Goal: Task Accomplishment & Management: Use online tool/utility

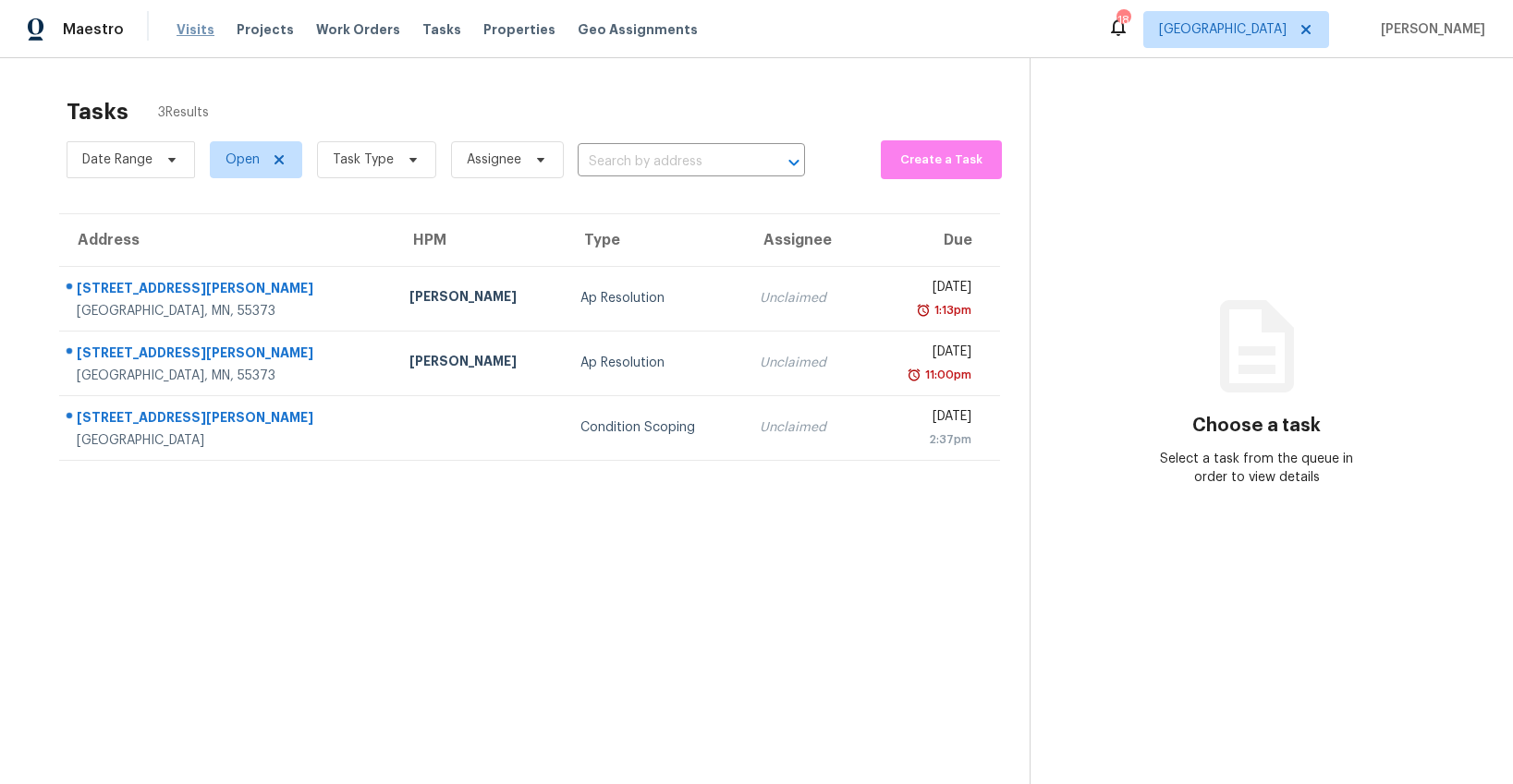
click at [193, 31] on span "Visits" at bounding box center [195, 30] width 38 height 19
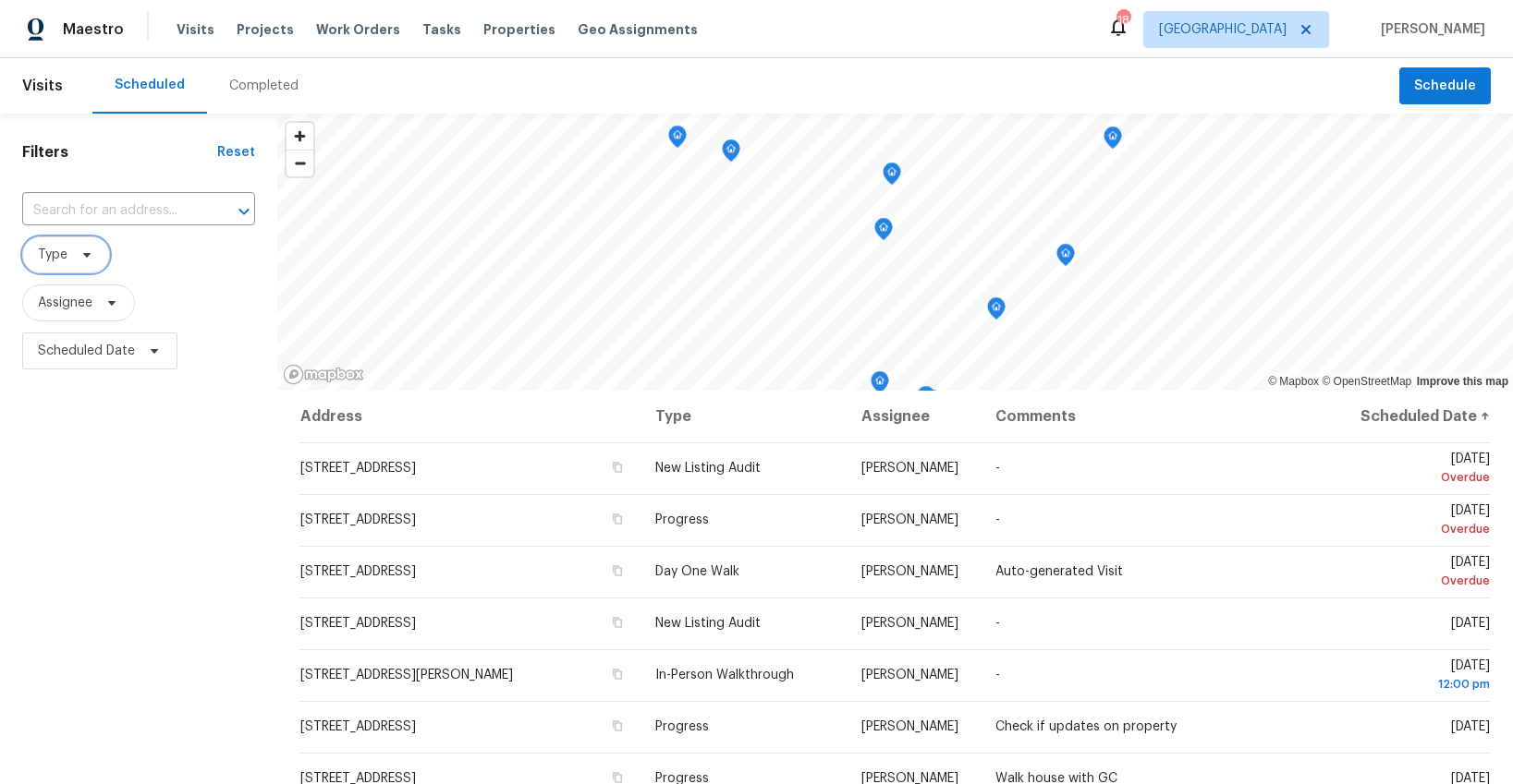
click at [65, 257] on span "Type" at bounding box center [52, 255] width 30 height 19
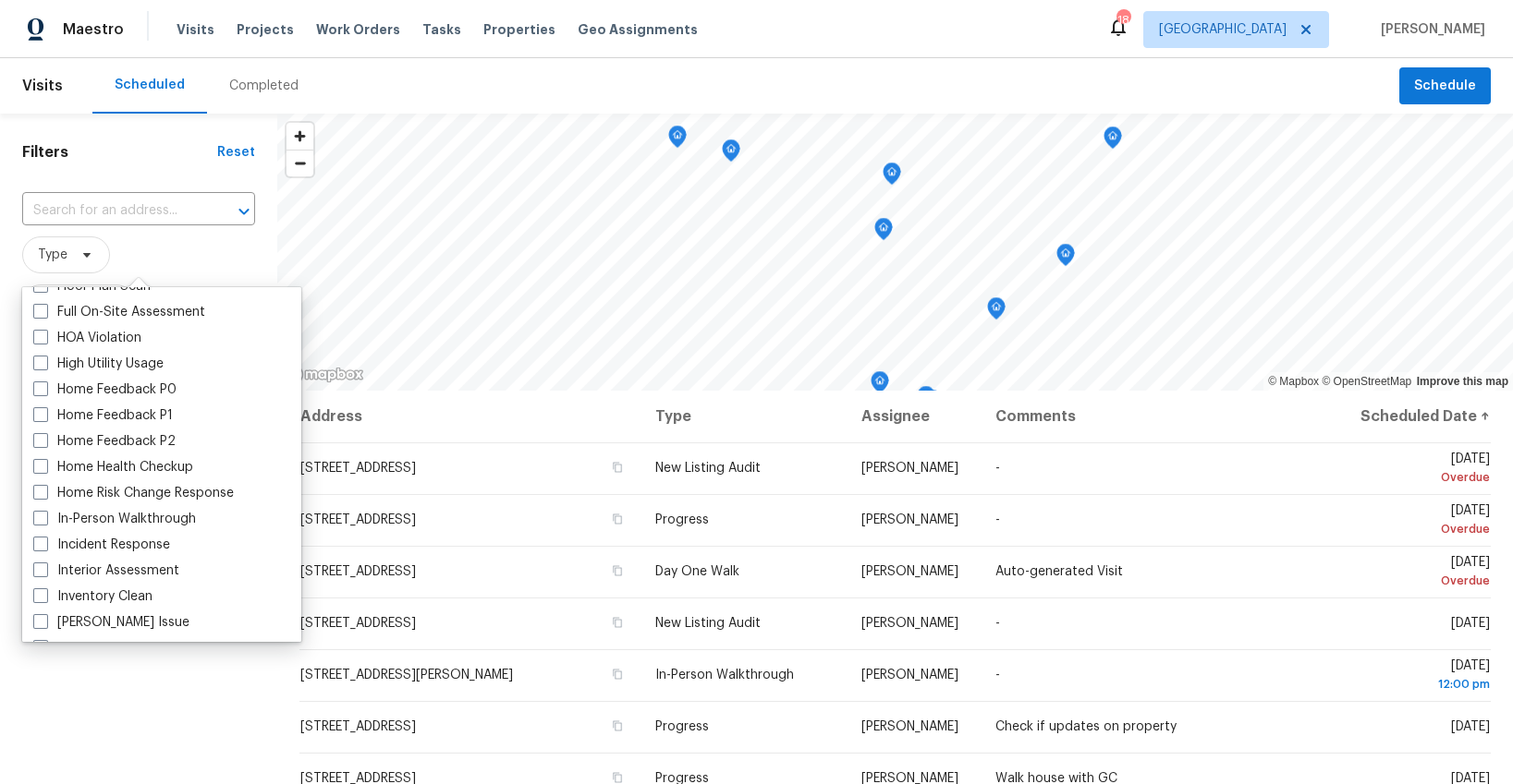
scroll to position [513, 0]
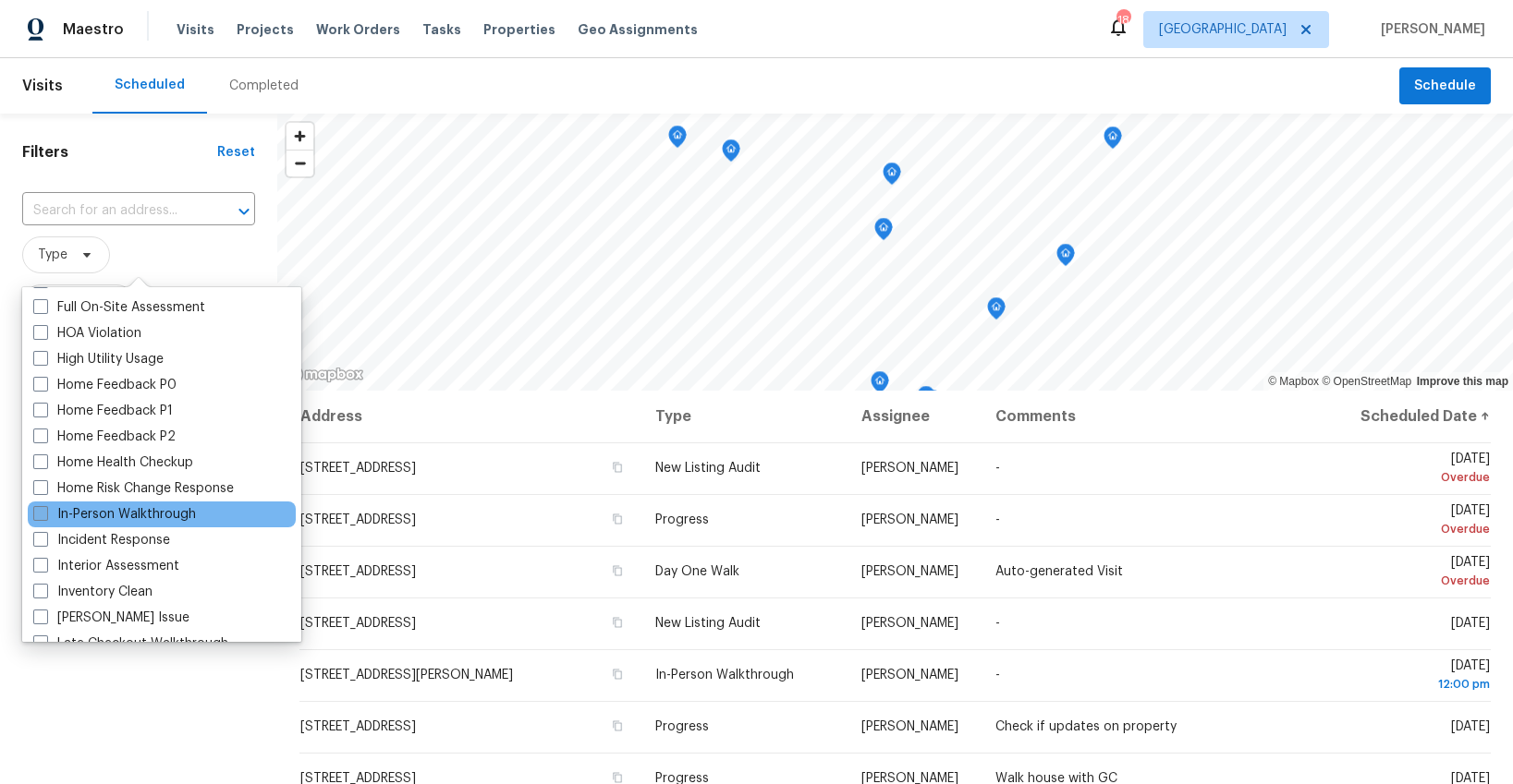
click at [92, 515] on label "In-Person Walkthrough" at bounding box center [115, 514] width 162 height 19
click at [45, 515] on input "In-Person Walkthrough" at bounding box center [40, 511] width 12 height 12
checkbox input "true"
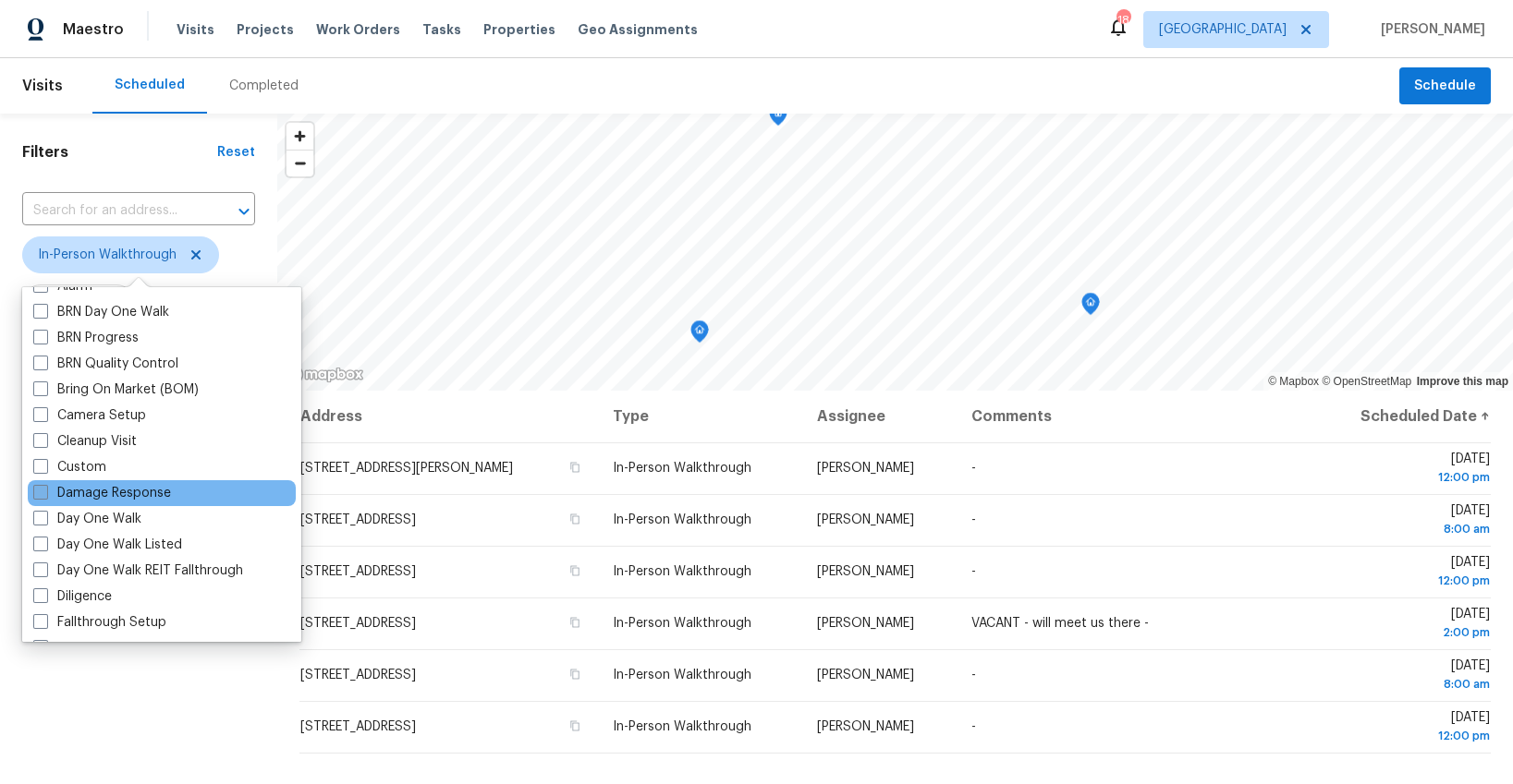
scroll to position [124, 0]
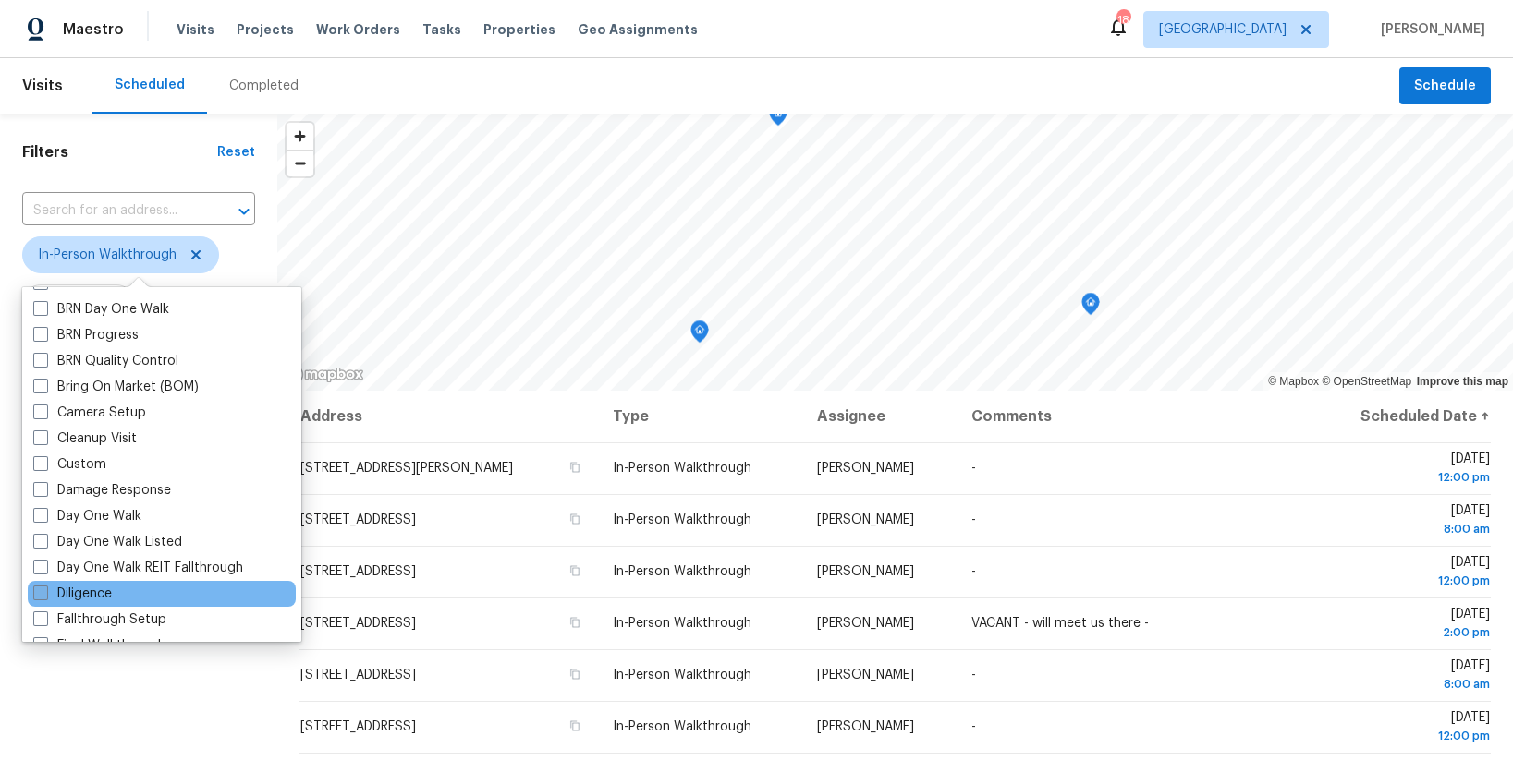
click at [77, 598] on label "Diligence" at bounding box center [72, 593] width 78 height 19
click at [45, 597] on input "Diligence" at bounding box center [40, 590] width 12 height 12
checkbox input "true"
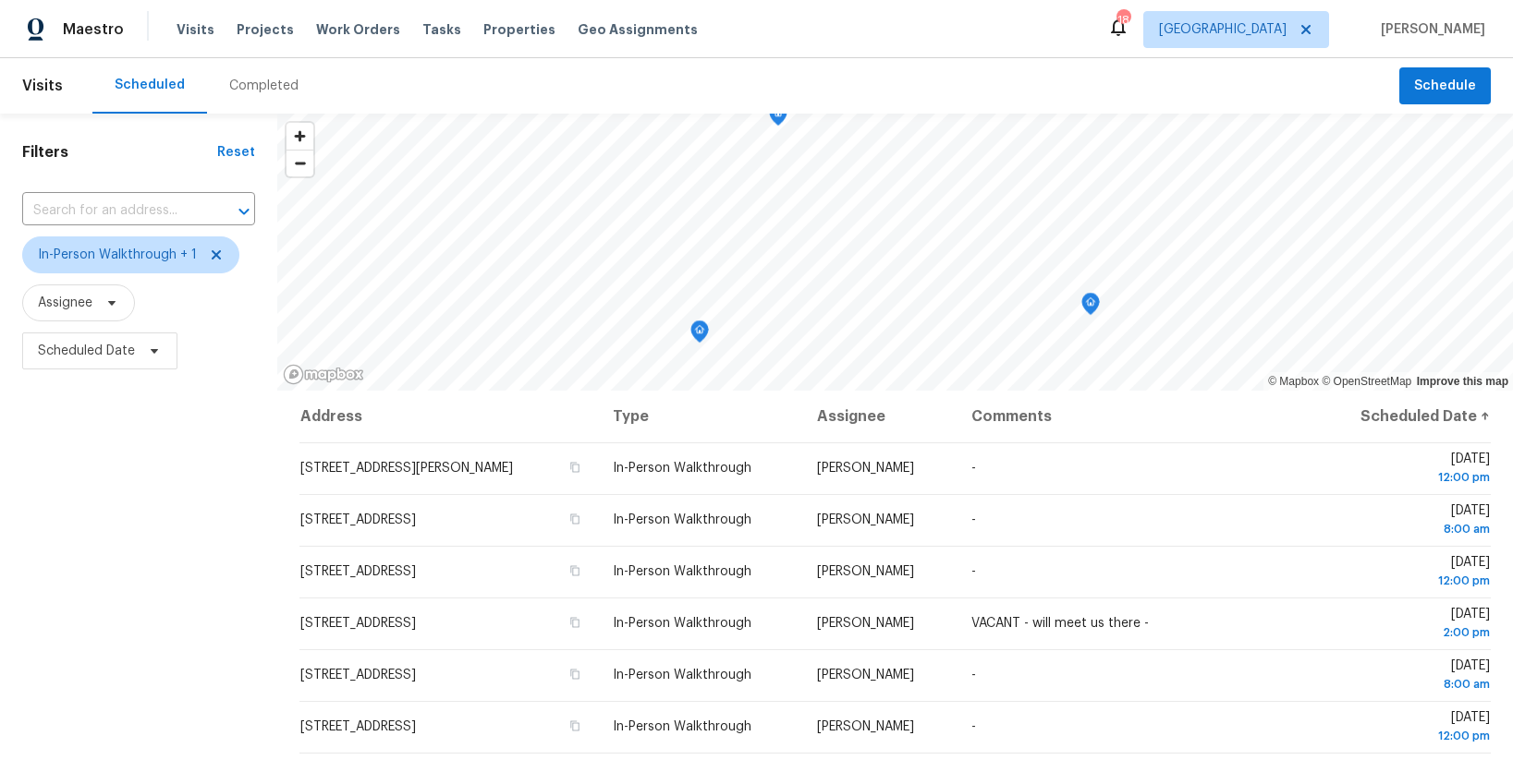
click at [93, 712] on div "Filters Reset ​ In-Person Walkthrough + 1 Assignee Scheduled Date" at bounding box center [138, 566] width 277 height 905
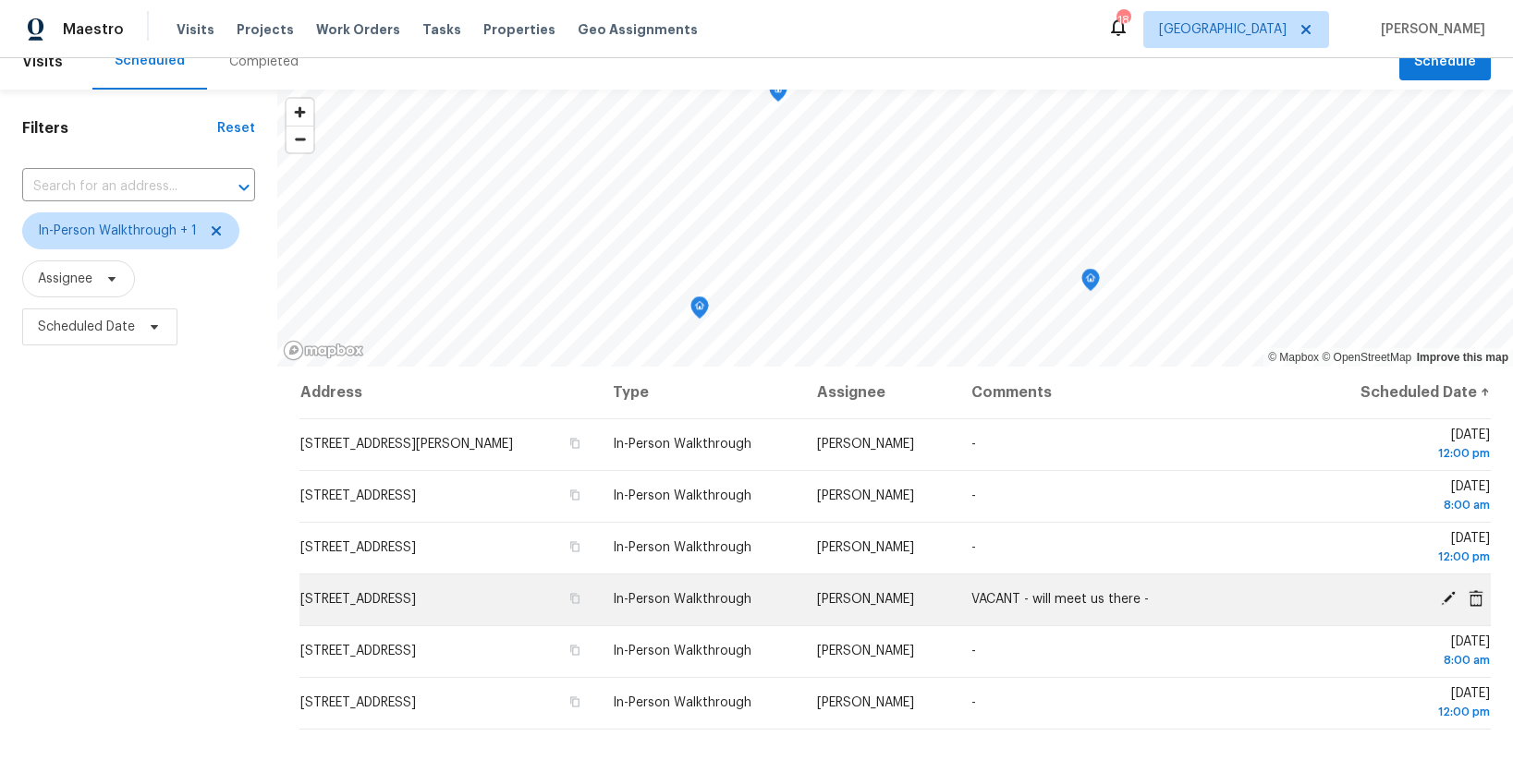
scroll to position [25, 0]
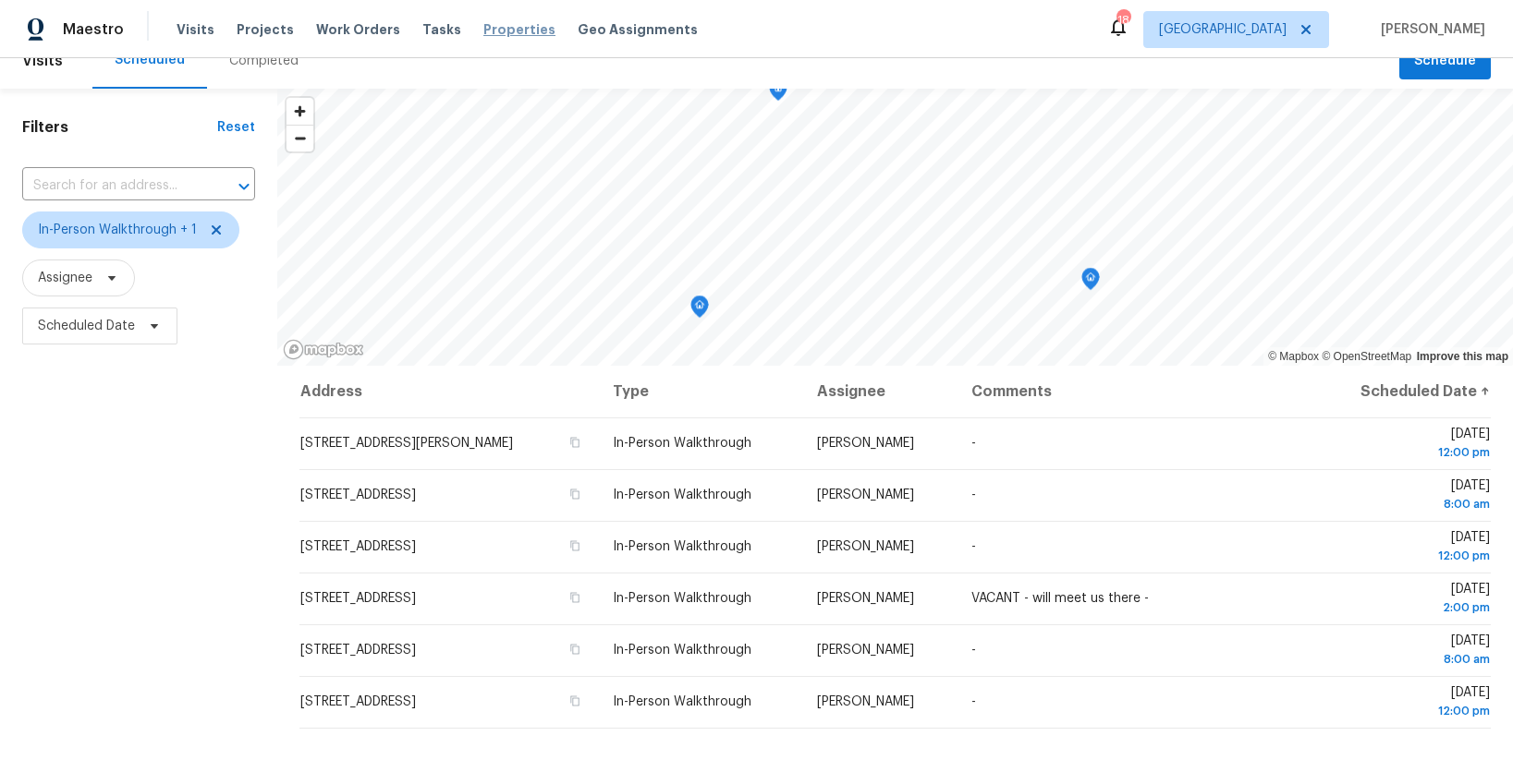
click at [485, 30] on span "Properties" at bounding box center [519, 30] width 72 height 19
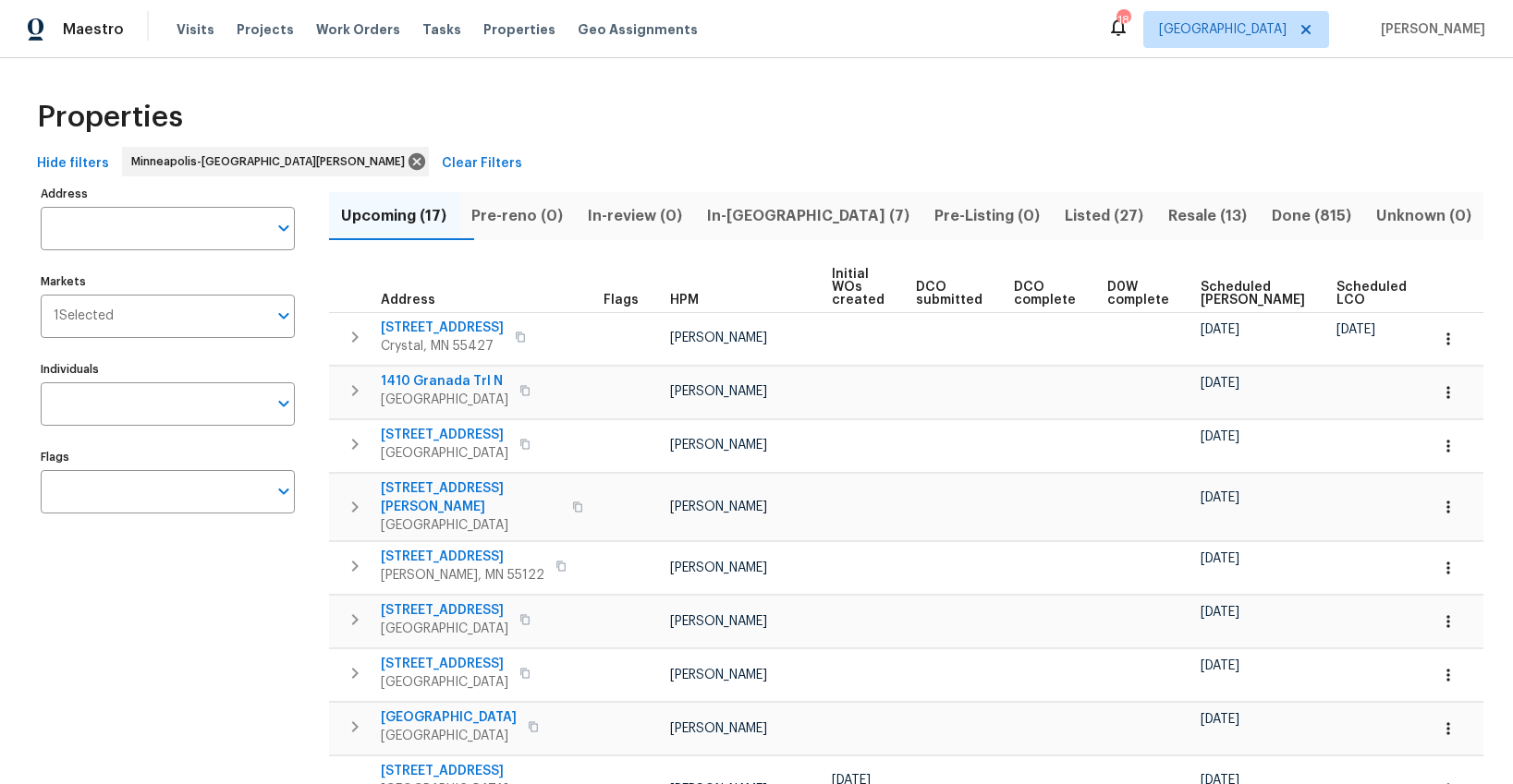
click at [765, 219] on span "In-[GEOGRAPHIC_DATA] (7)" at bounding box center [808, 217] width 205 height 26
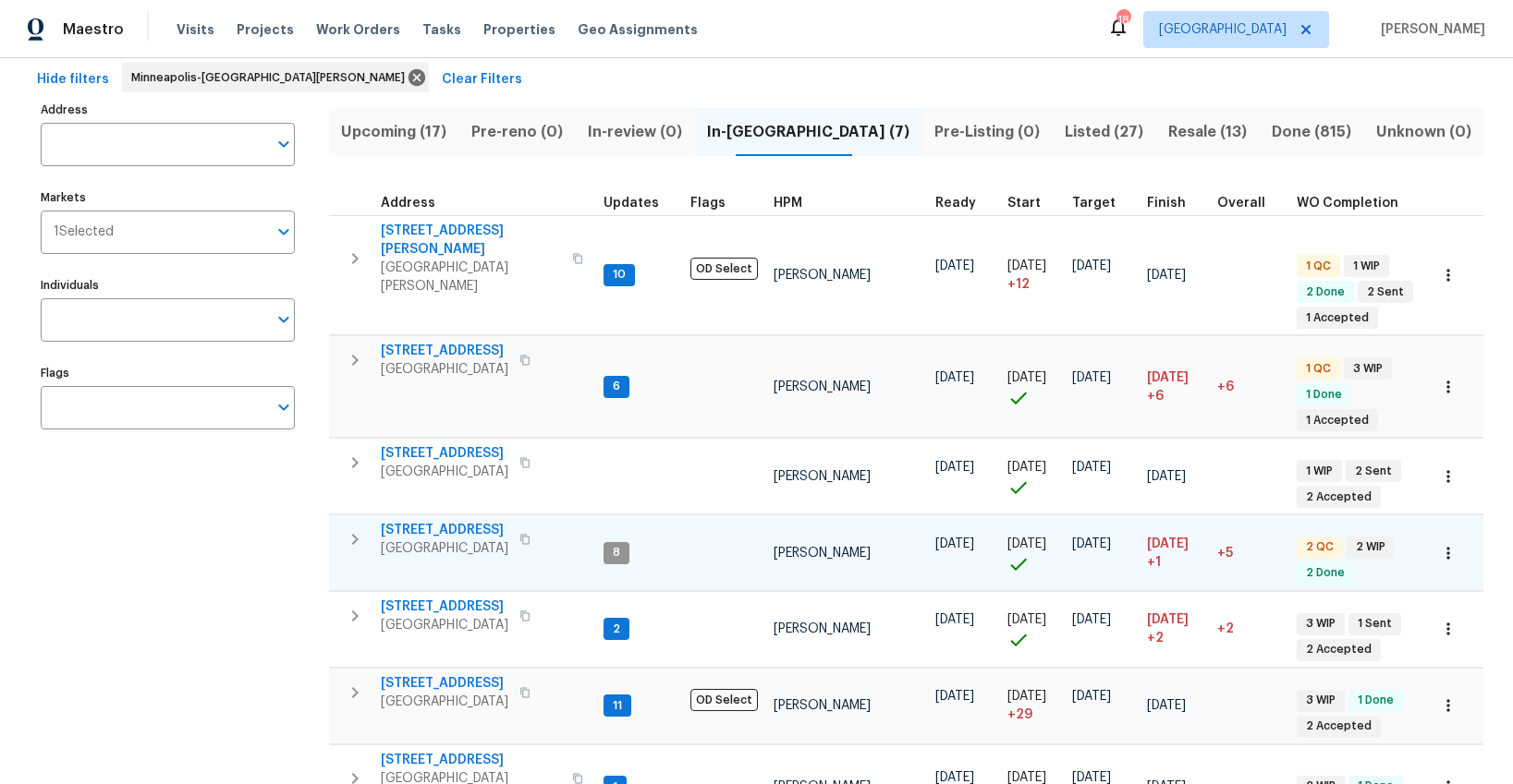
scroll to position [90, 0]
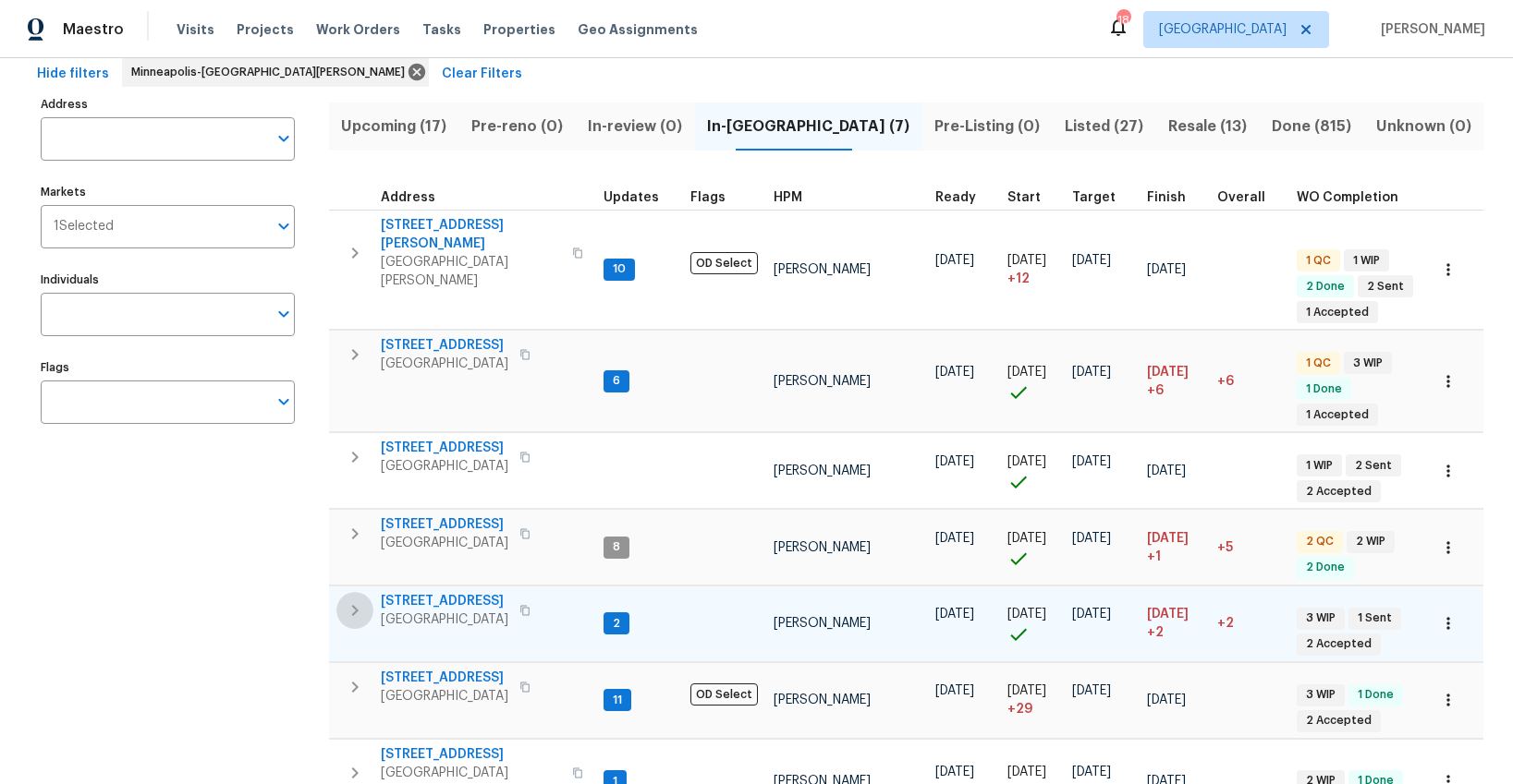
click at [358, 599] on icon "button" at bounding box center [355, 610] width 22 height 22
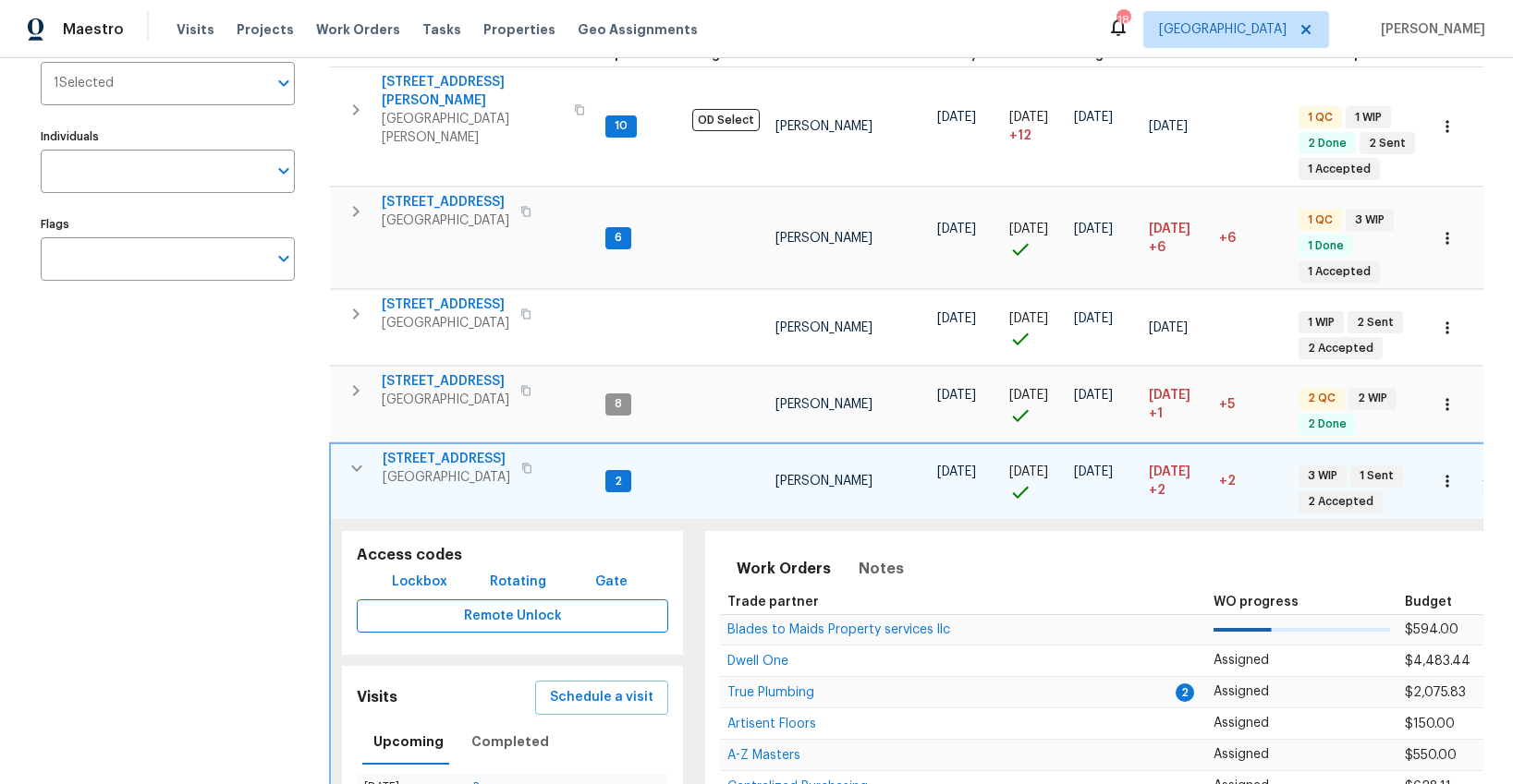
scroll to position [341, 0]
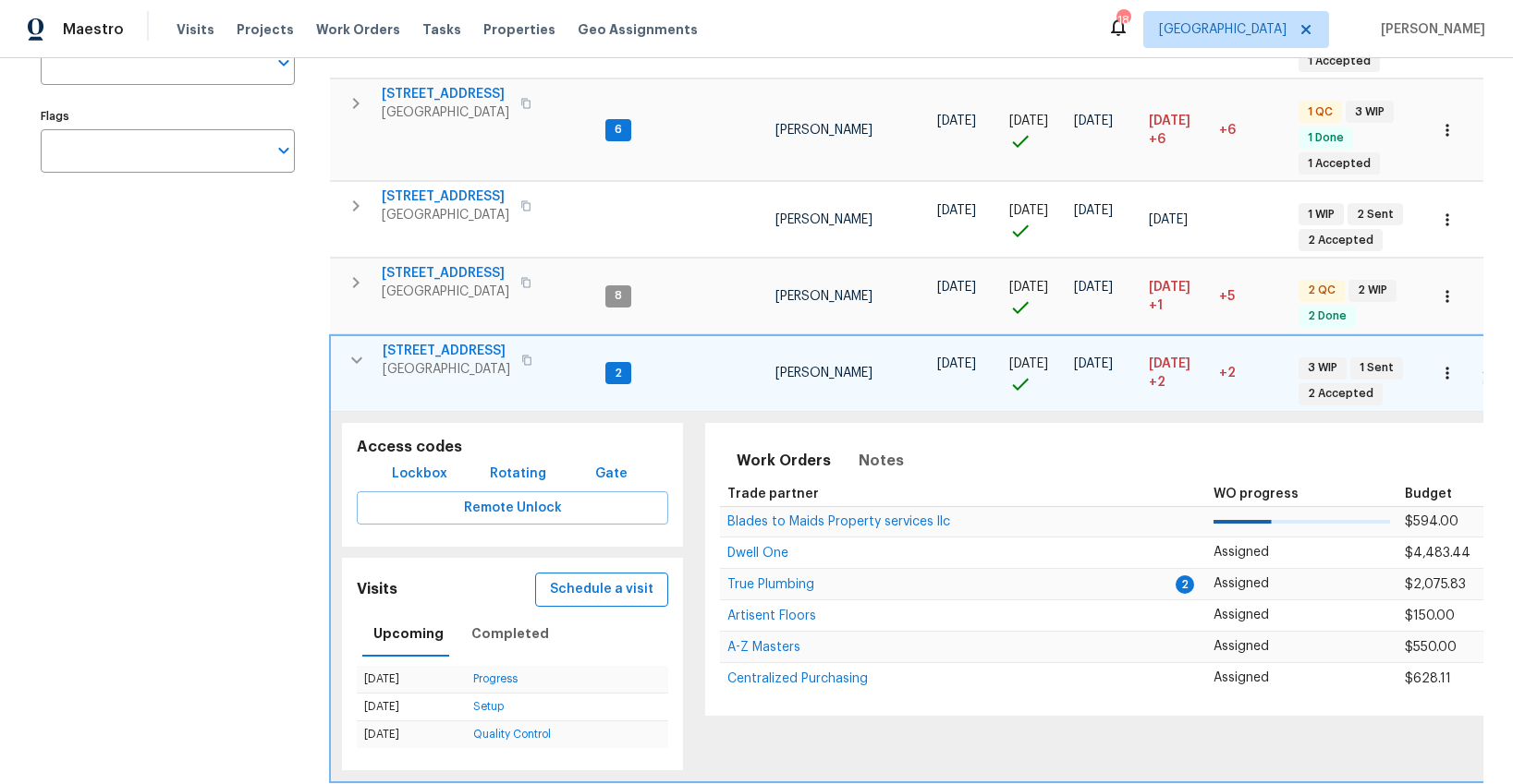
click at [587, 578] on span "Schedule a visit" at bounding box center [601, 589] width 104 height 23
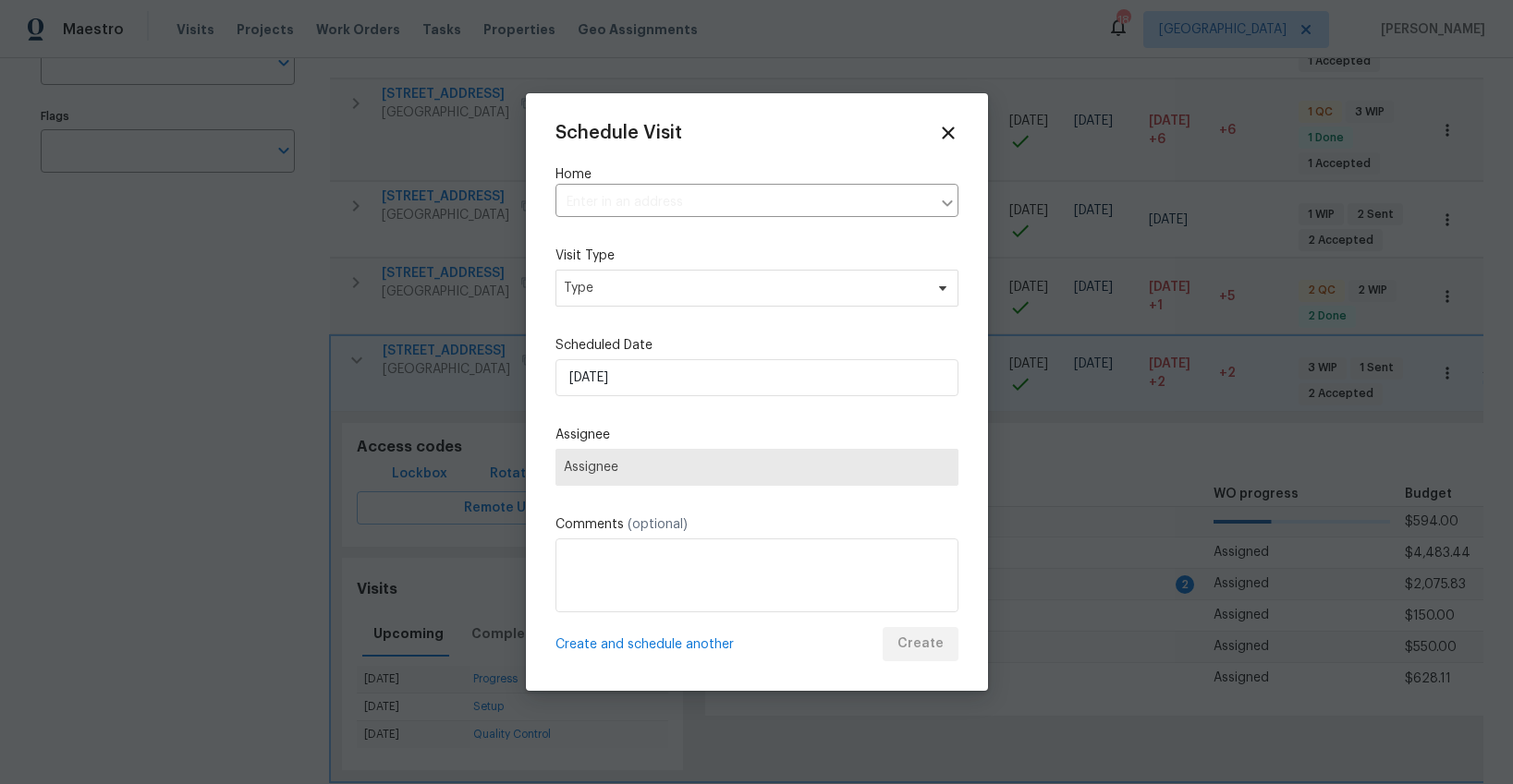
type input "[STREET_ADDRESS]"
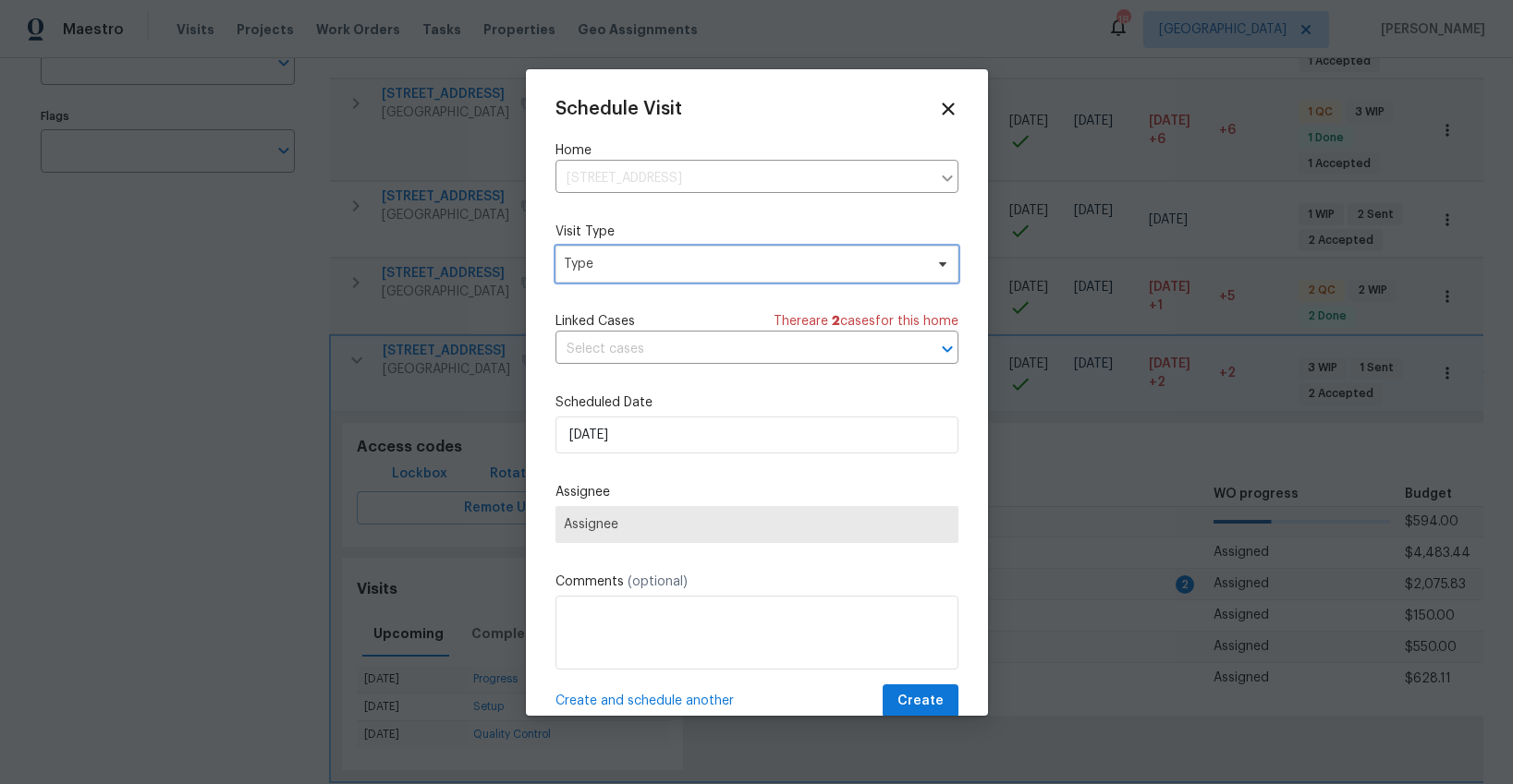
click at [584, 272] on span "Type" at bounding box center [743, 264] width 359 height 19
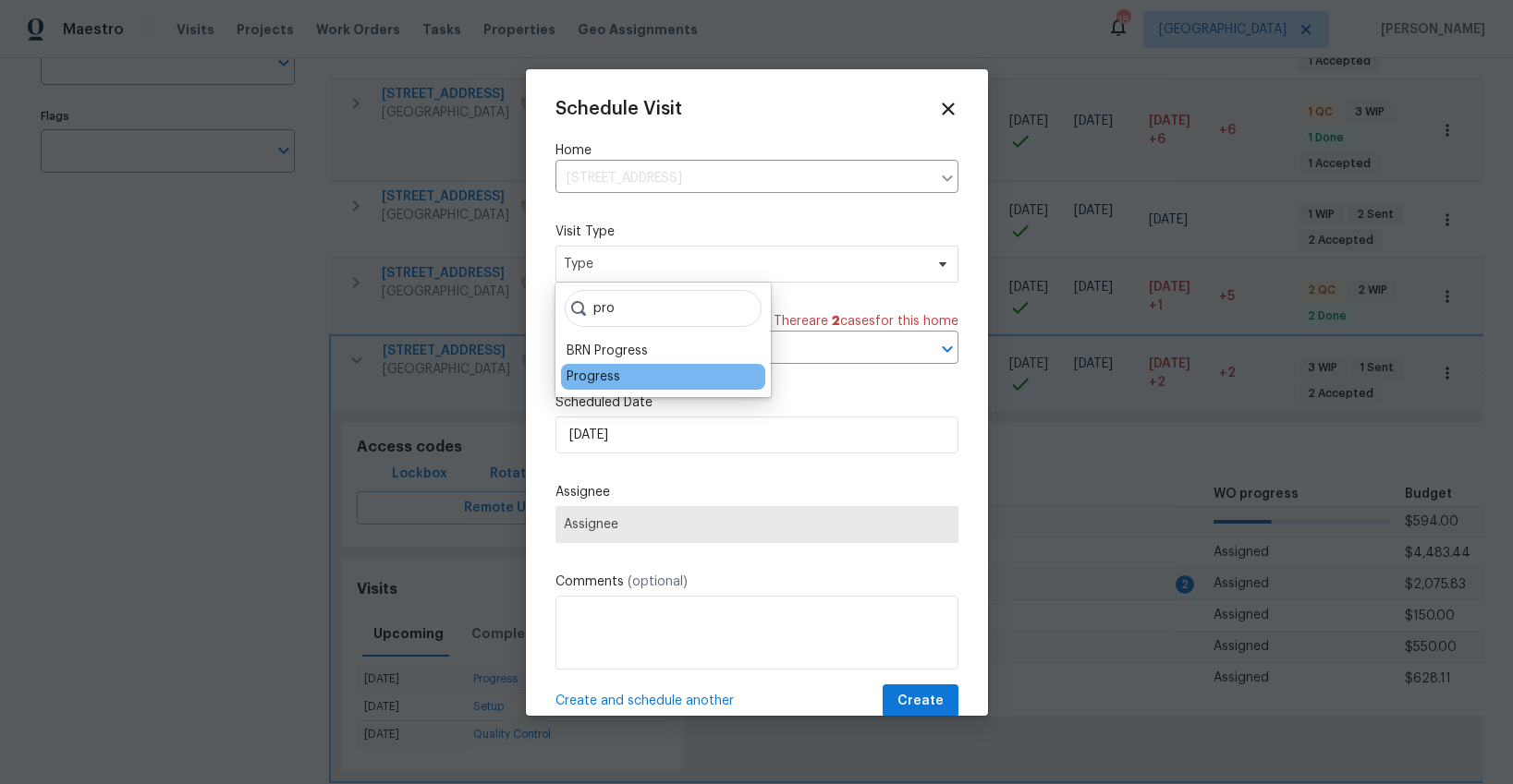
type input "pro"
click at [583, 373] on div "Progress" at bounding box center [593, 377] width 53 height 19
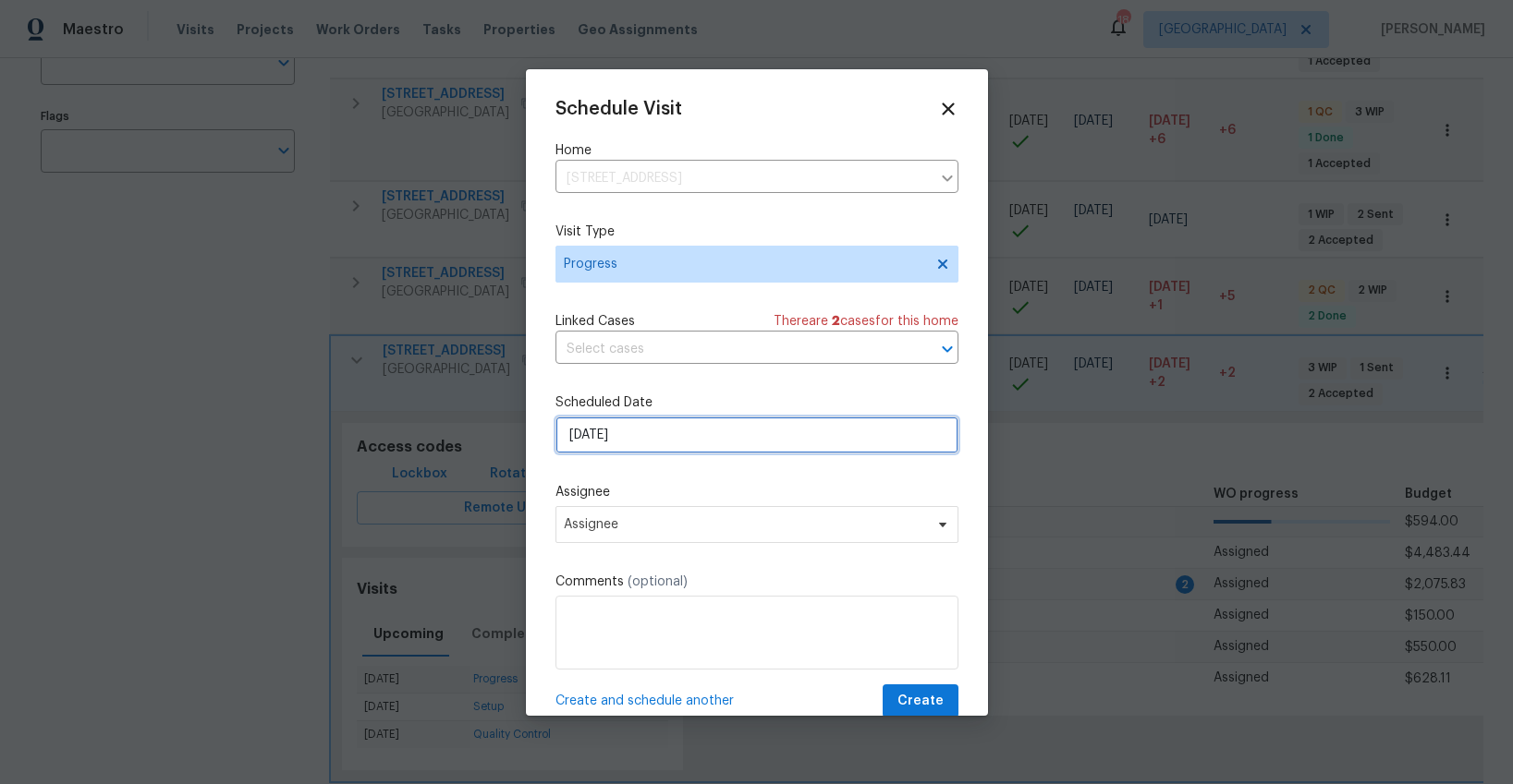
click at [604, 443] on input "[DATE]" at bounding box center [756, 434] width 402 height 37
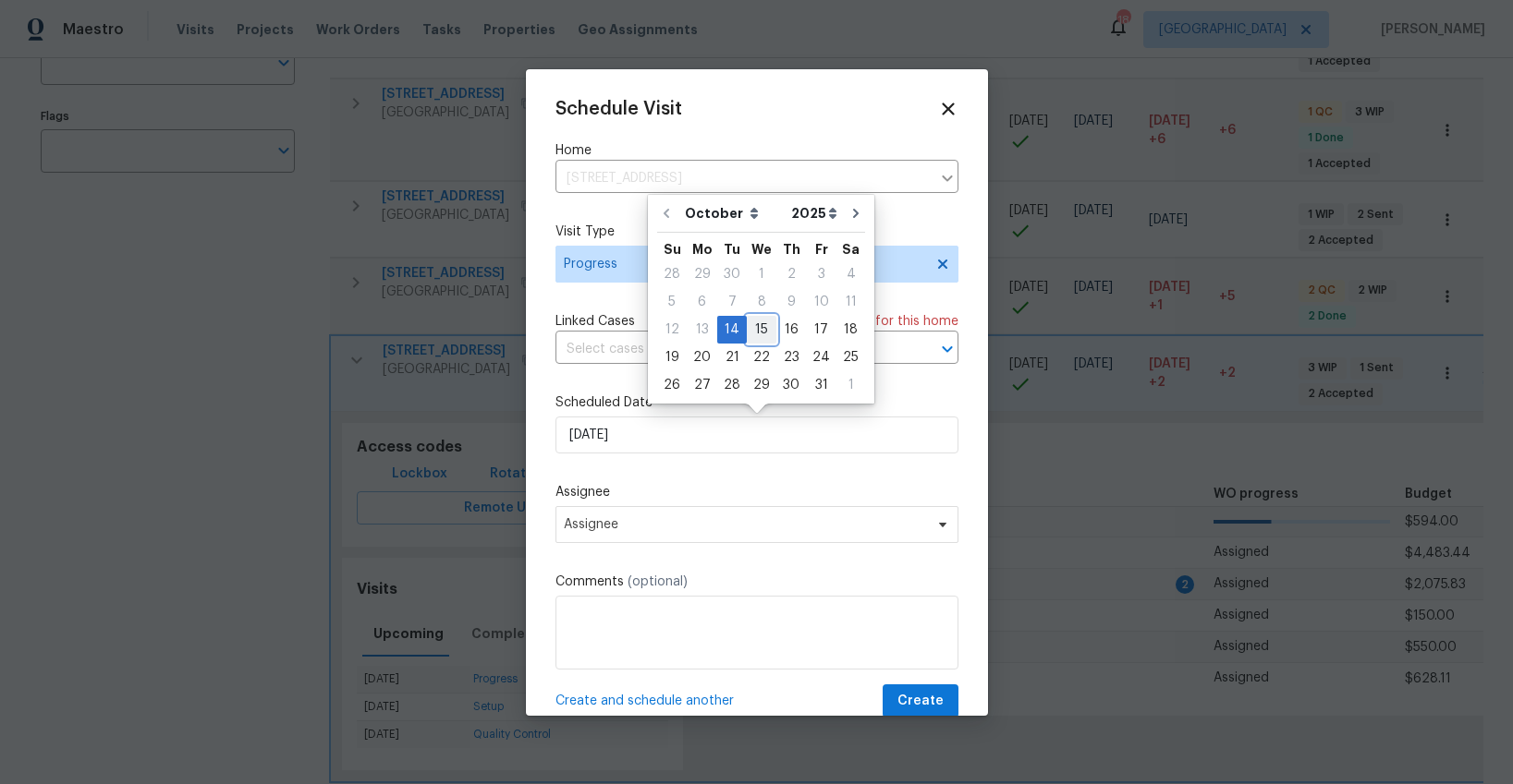
click at [755, 330] on div "15" at bounding box center [761, 329] width 30 height 26
type input "[DATE]"
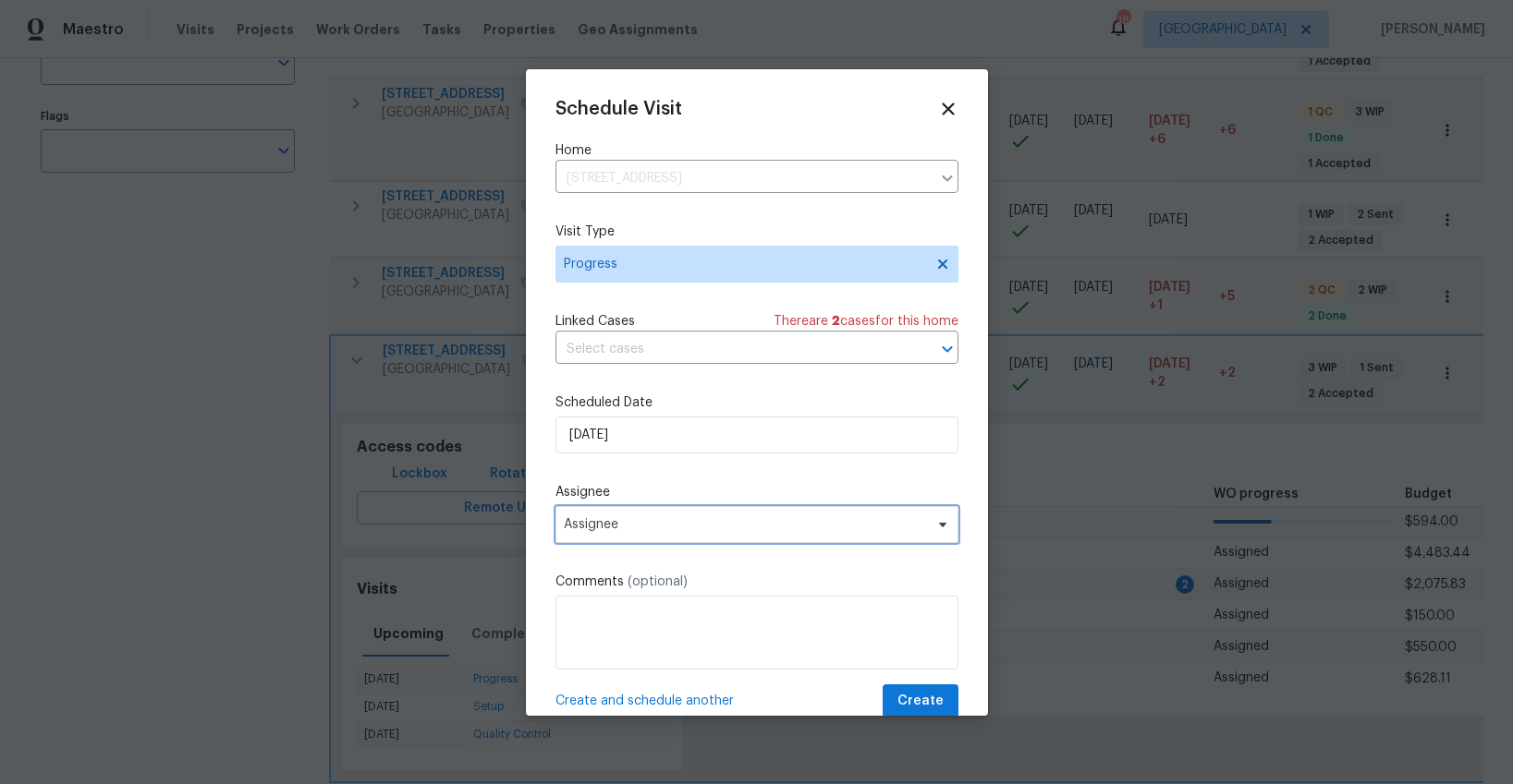
click at [621, 526] on span "Assignee" at bounding box center [745, 524] width 362 height 15
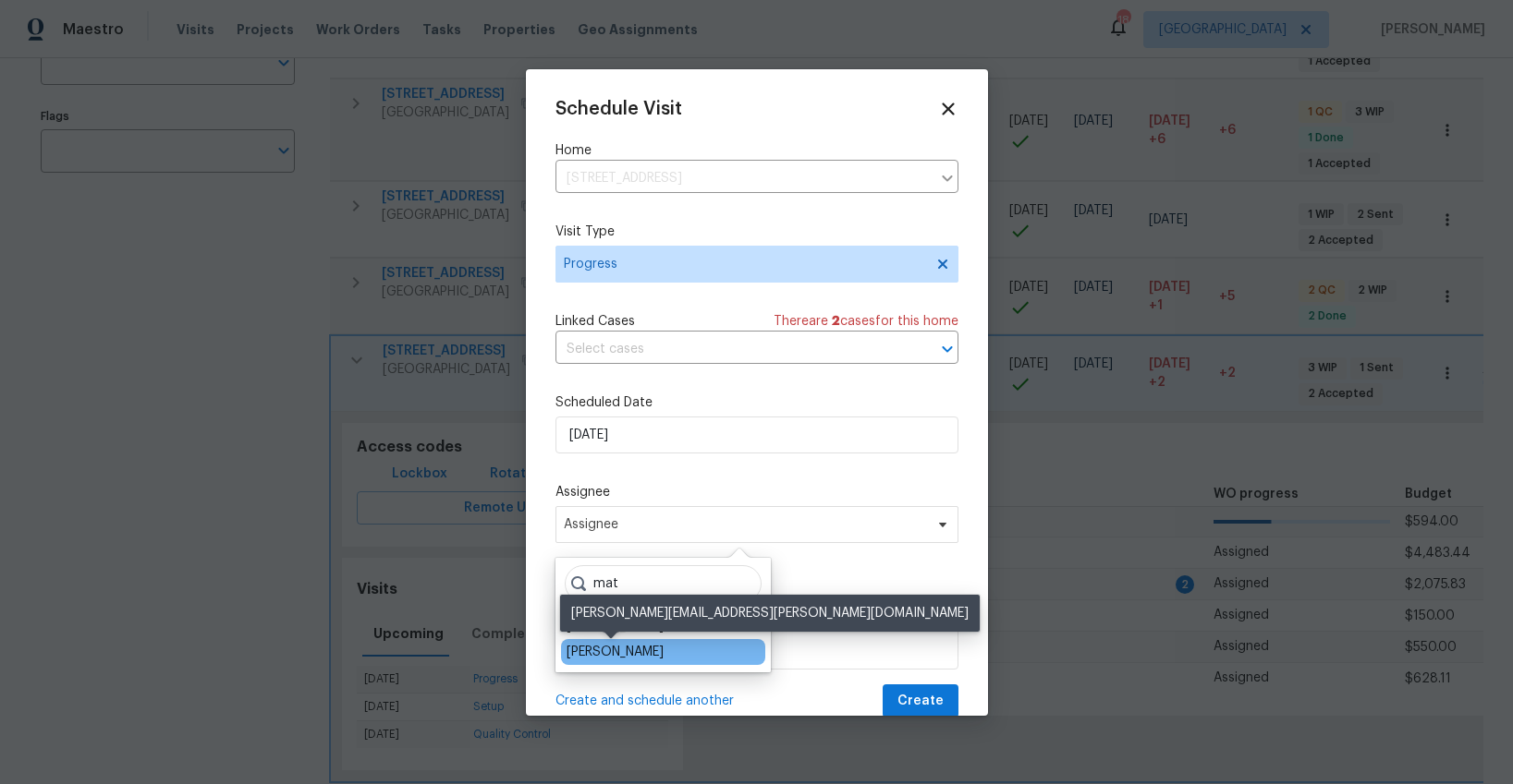
type input "mat"
click at [612, 649] on div "[PERSON_NAME]" at bounding box center [615, 652] width 97 height 19
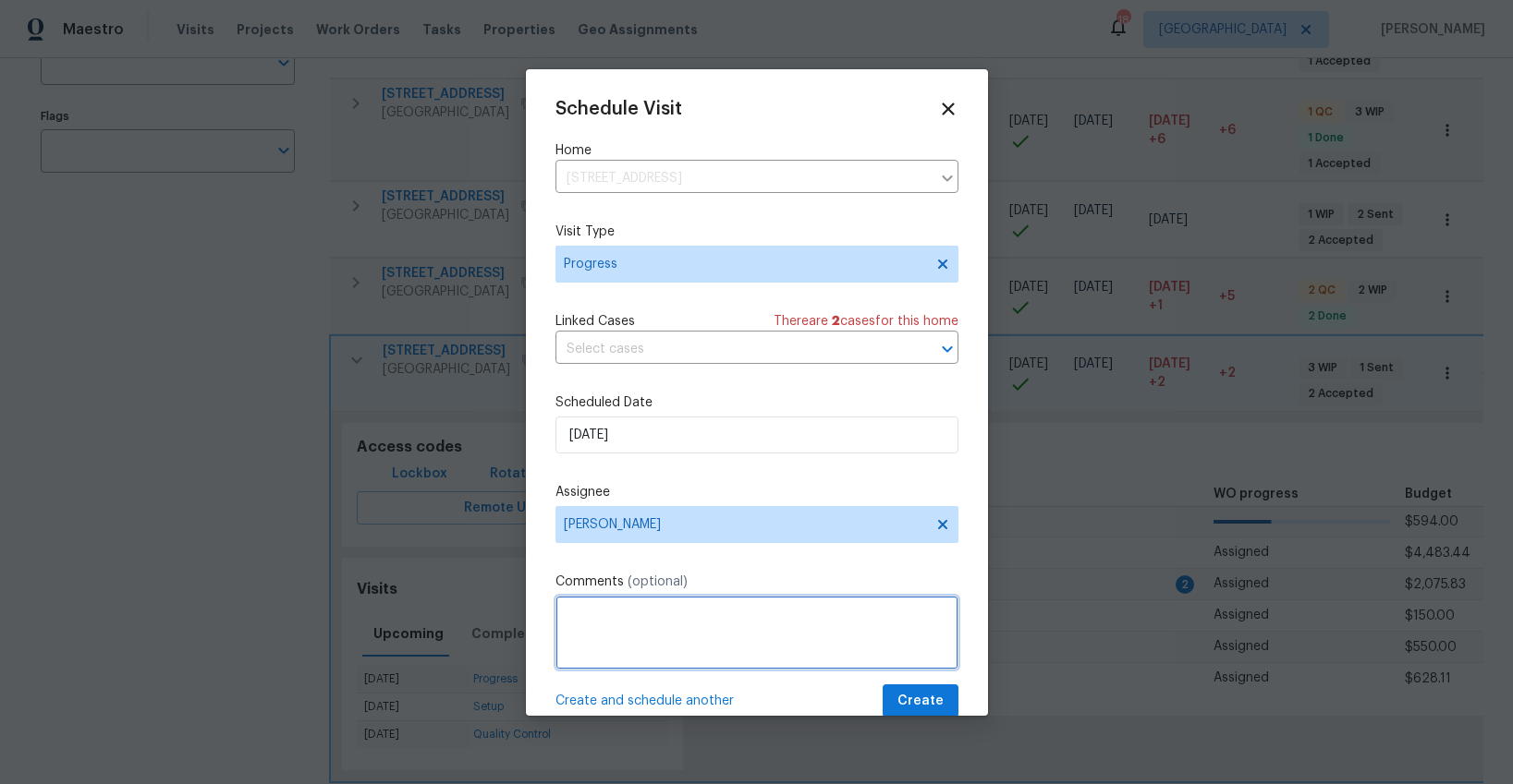
click at [612, 649] on textarea at bounding box center [756, 633] width 402 height 74
type textarea "meet [PERSON_NAME] and hand off rugs"
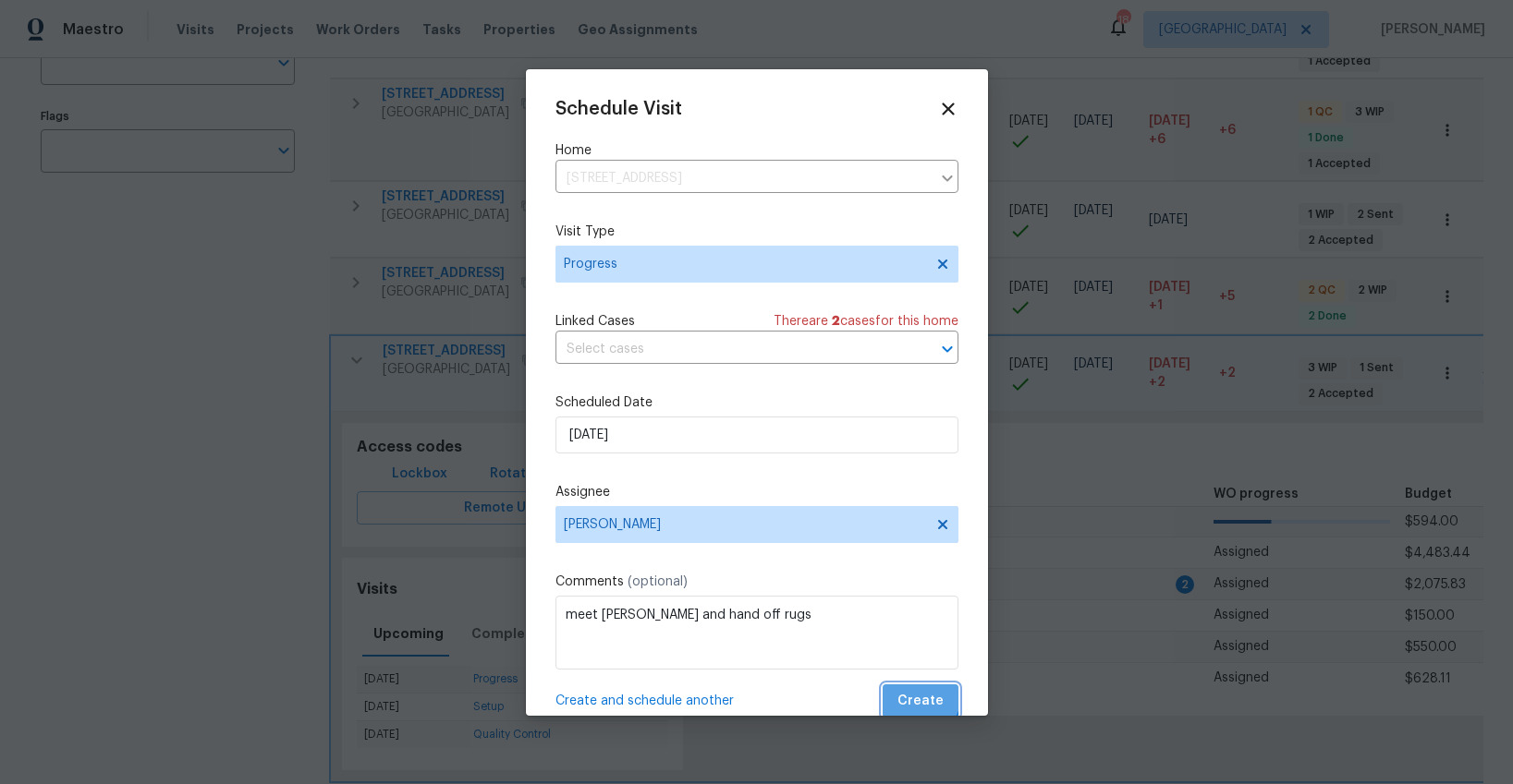
click at [915, 695] on span "Create" at bounding box center [920, 701] width 46 height 23
